Goal: Transaction & Acquisition: Purchase product/service

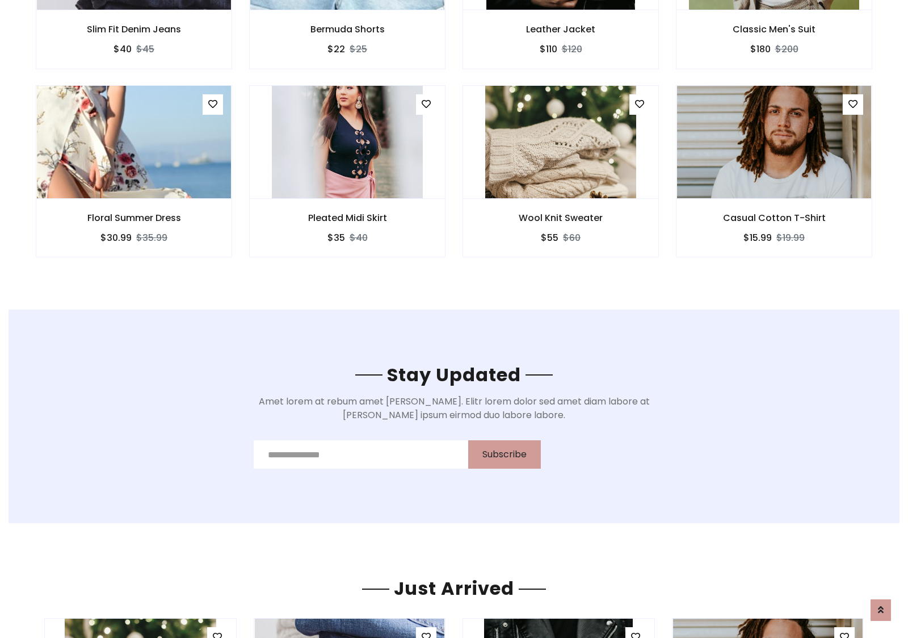
scroll to position [1710, 0]
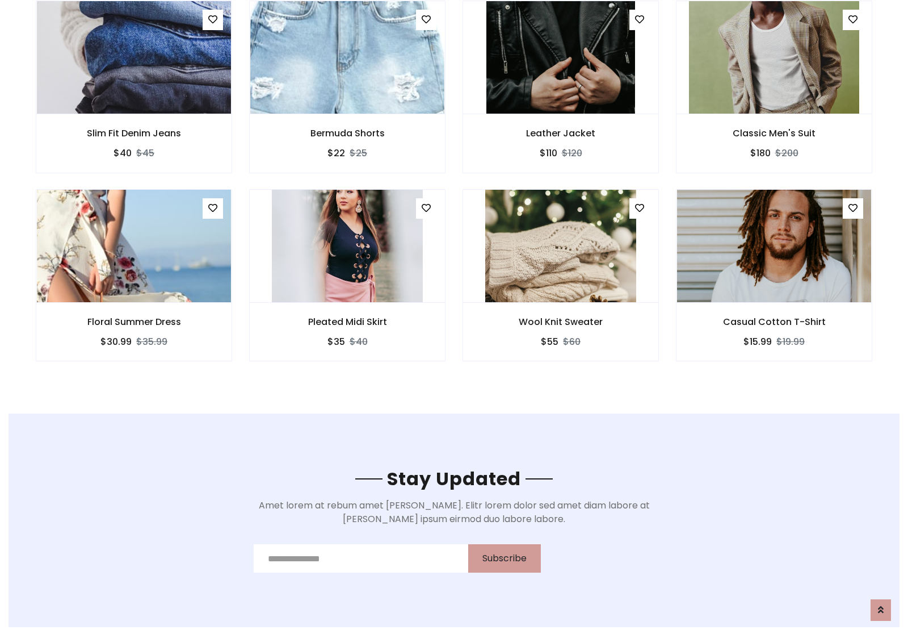
click at [454, 192] on div "Wool Knit Sweater $55 $60" at bounding box center [560, 283] width 213 height 188
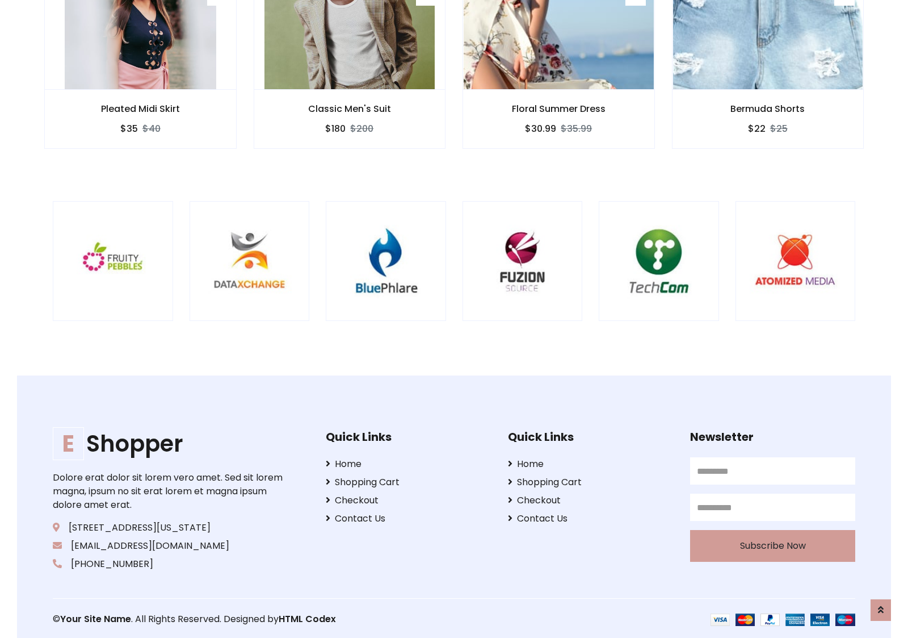
scroll to position [2161, 0]
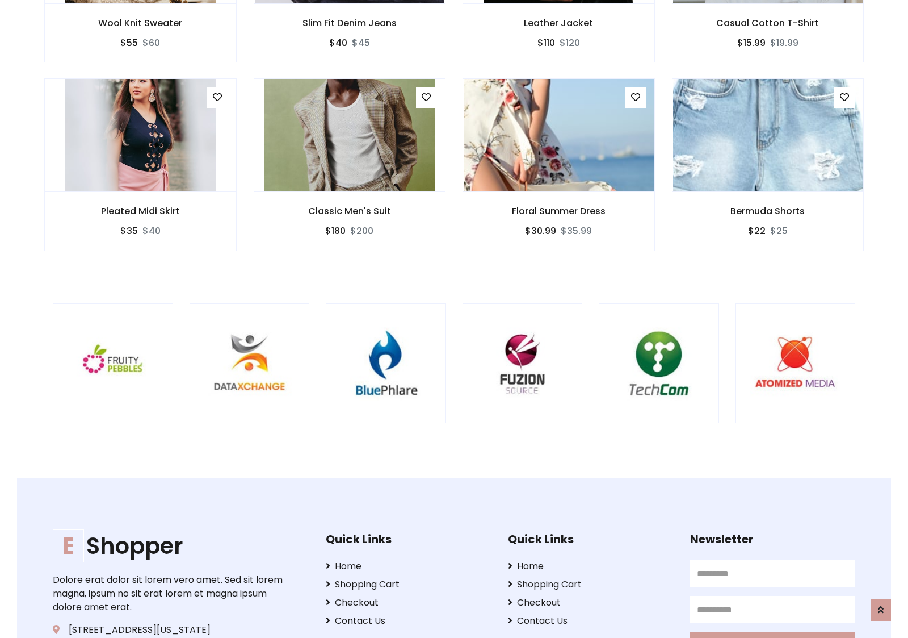
click at [454, 318] on div at bounding box center [599, 363] width 2731 height 120
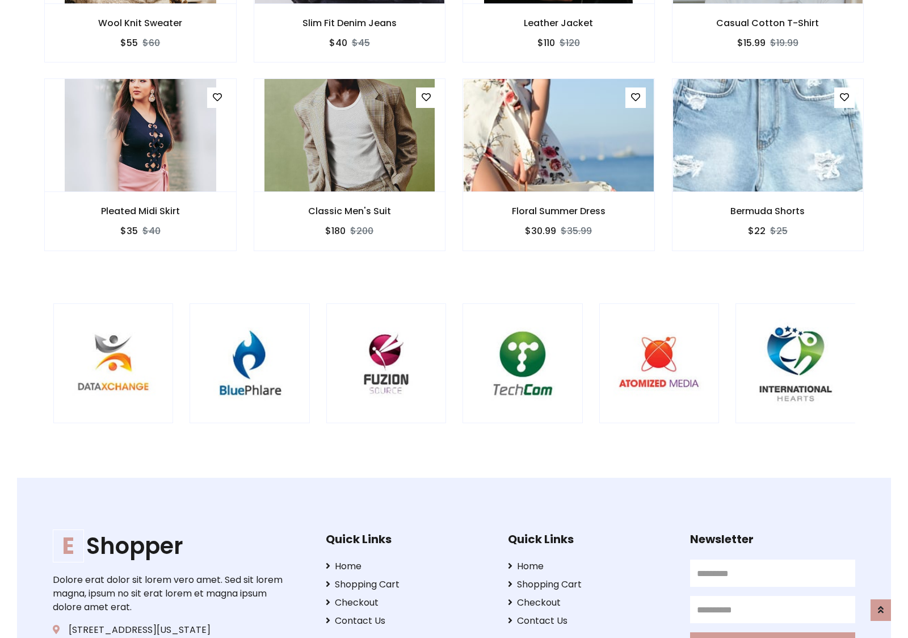
click at [454, 318] on div at bounding box center [462, 363] width 2731 height 120
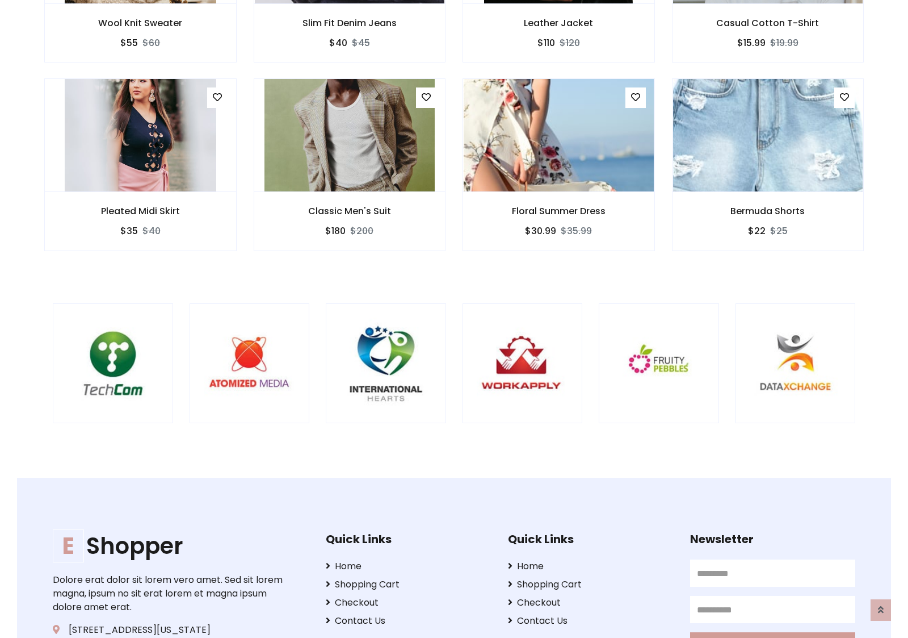
scroll to position [0, 0]
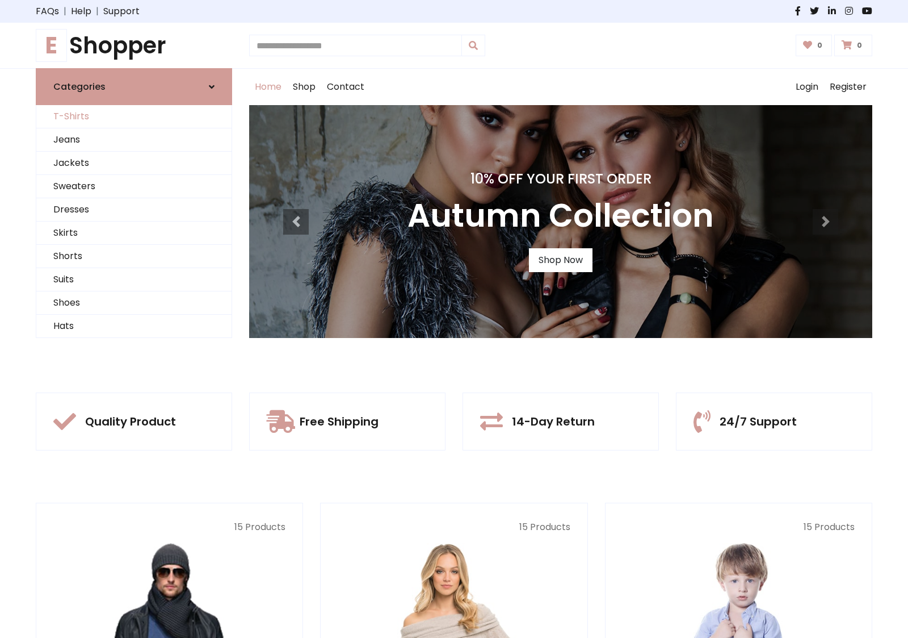
click at [134, 116] on link "T-Shirts" at bounding box center [133, 116] width 195 height 23
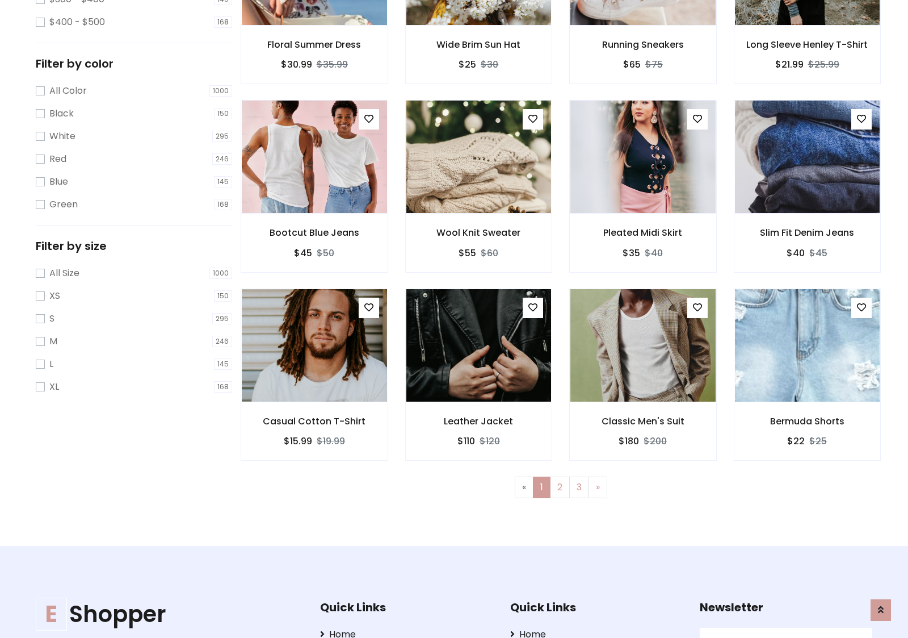
scroll to position [455, 0]
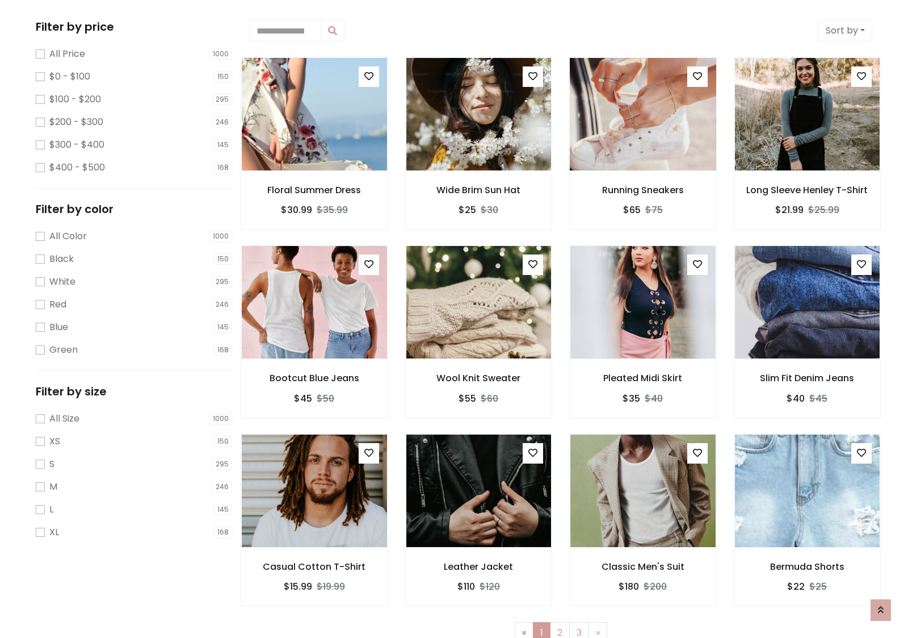
scroll to position [0, 0]
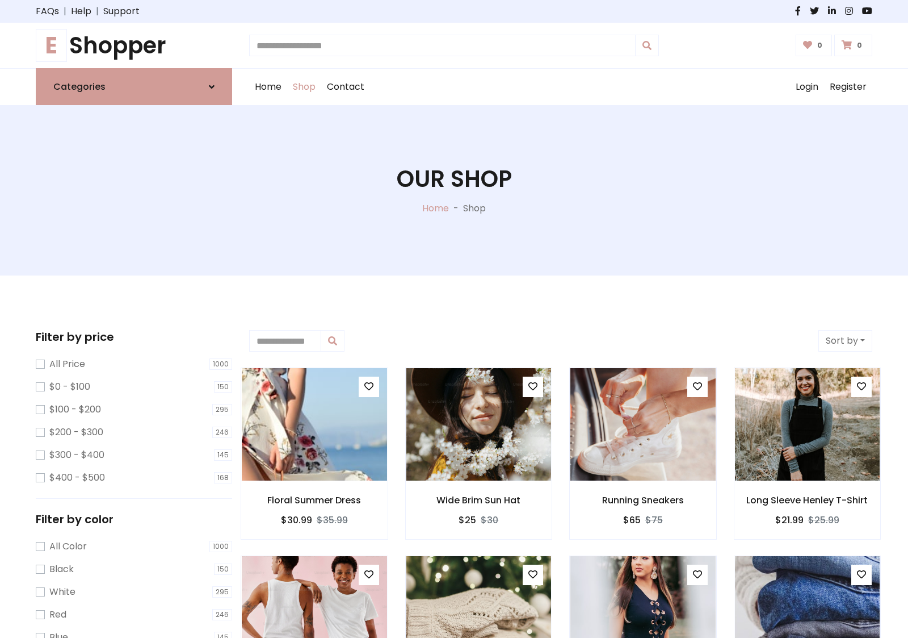
click at [134, 45] on h1 "E Shopper" at bounding box center [134, 45] width 196 height 27
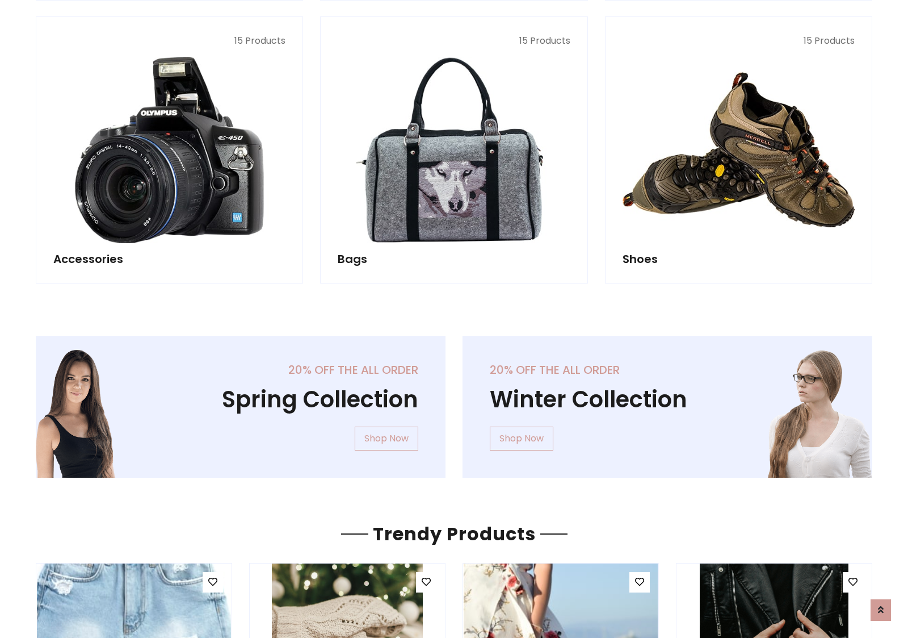
scroll to position [1103, 0]
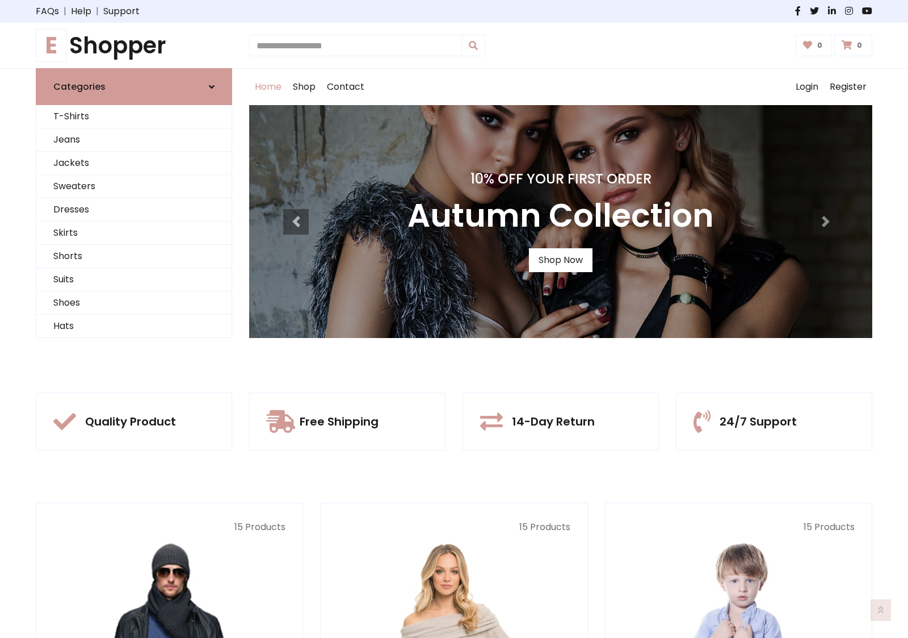
scroll to position [372, 0]
